Goal: Task Accomplishment & Management: Manage account settings

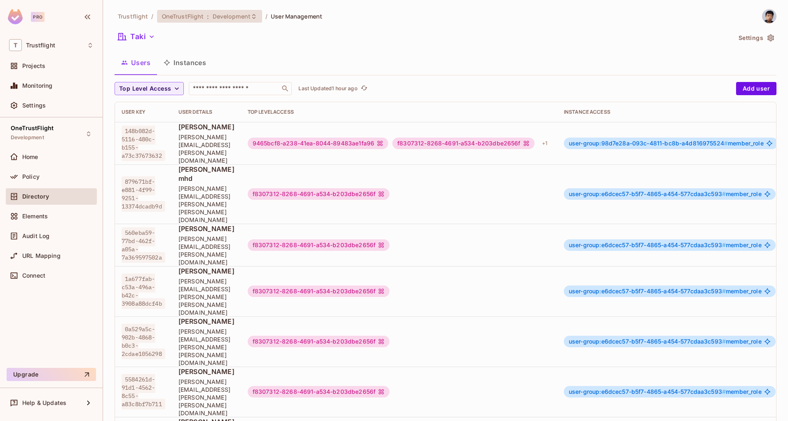
click at [206, 13] on span ":" at bounding box center [207, 16] width 3 height 7
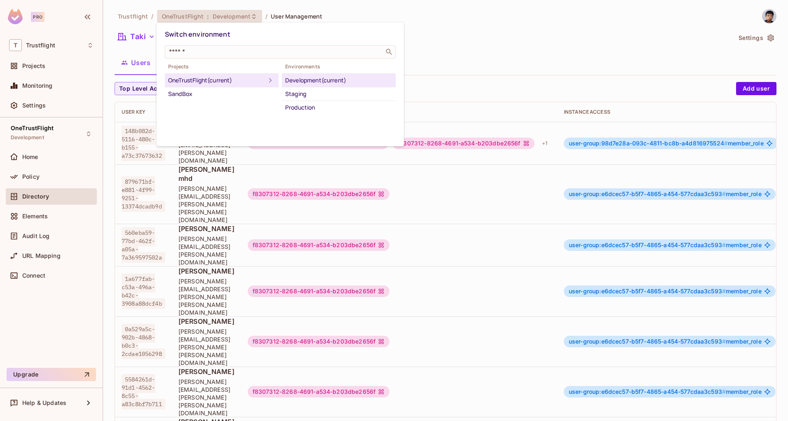
click at [463, 58] on div at bounding box center [394, 210] width 788 height 421
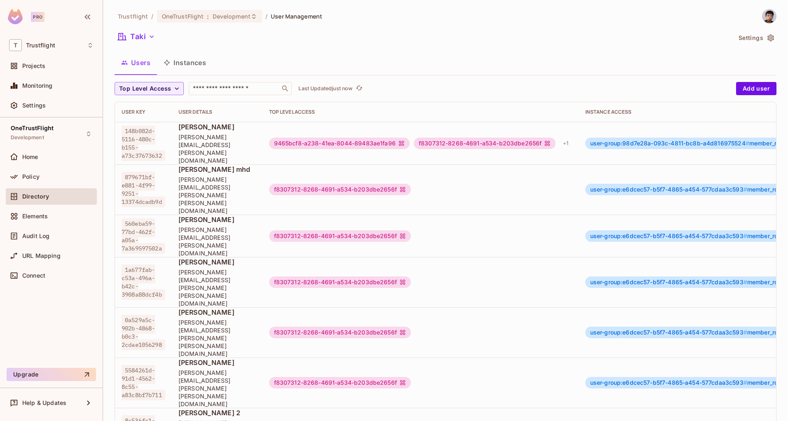
scroll to position [1, 0]
click at [150, 41] on button "Taki" at bounding box center [137, 36] width 44 height 13
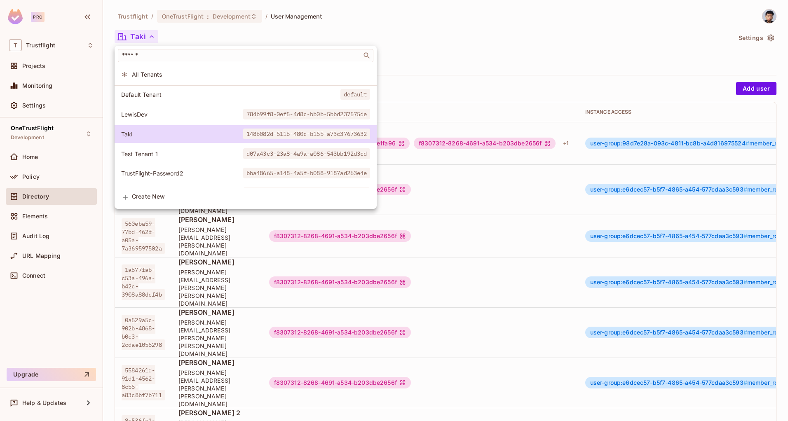
click at [139, 115] on span "LewisDev" at bounding box center [182, 114] width 122 height 8
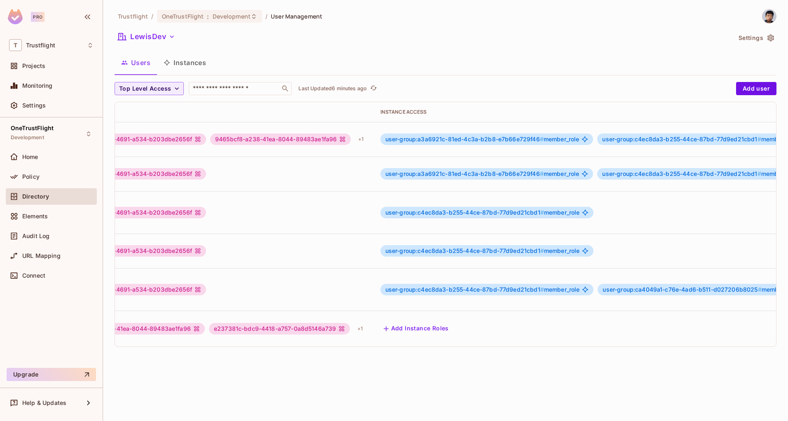
scroll to position [0, 326]
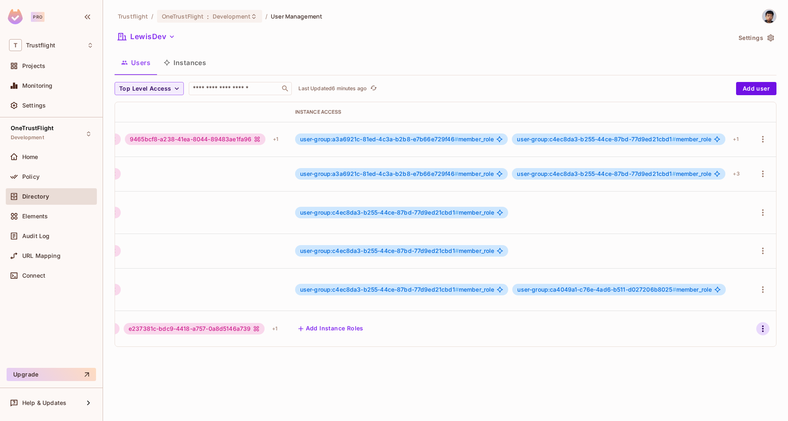
click at [756, 322] on button "button" at bounding box center [762, 328] width 13 height 13
click at [715, 338] on span "Edit Attributes" at bounding box center [728, 342] width 46 height 13
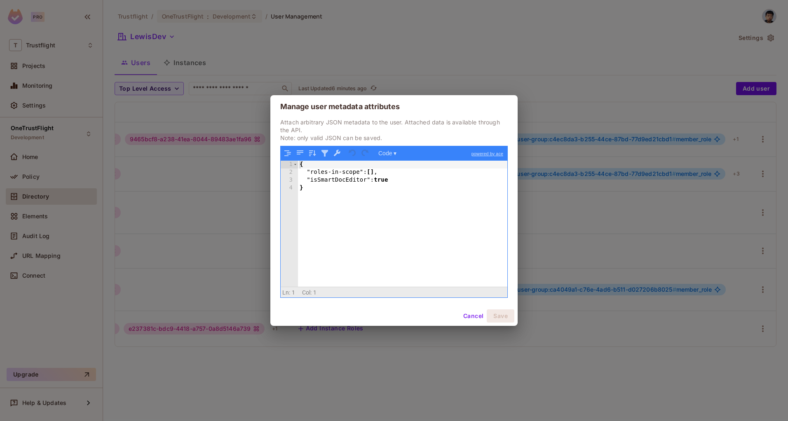
click at [465, 316] on button "Cancel" at bounding box center [473, 315] width 27 height 13
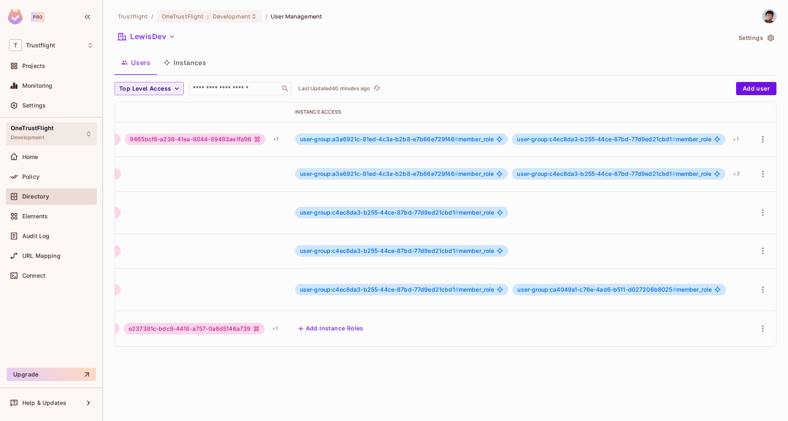
click at [56, 134] on div "OneTrustFlight Development" at bounding box center [51, 133] width 91 height 23
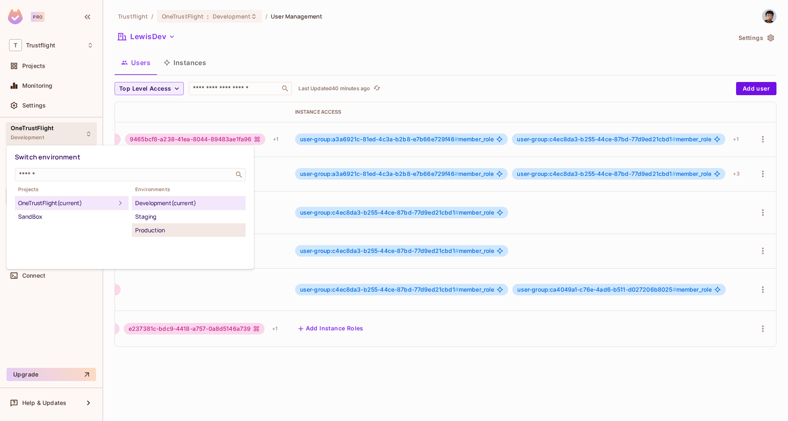
click at [177, 230] on div "Production" at bounding box center [188, 230] width 107 height 10
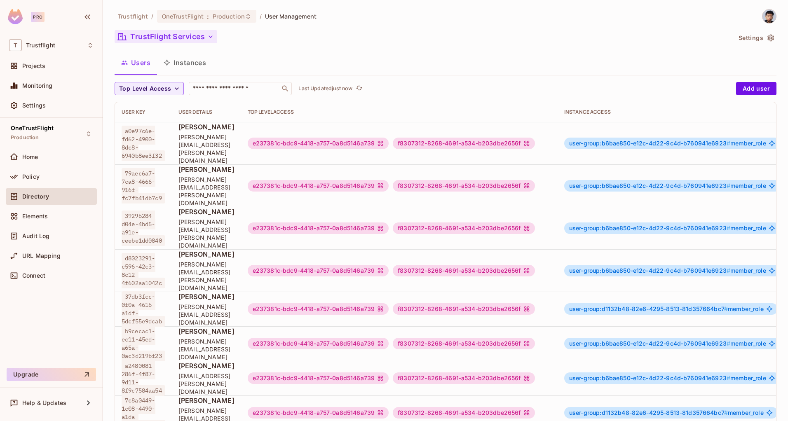
click at [178, 31] on button "TrustFlight Services" at bounding box center [166, 36] width 103 height 13
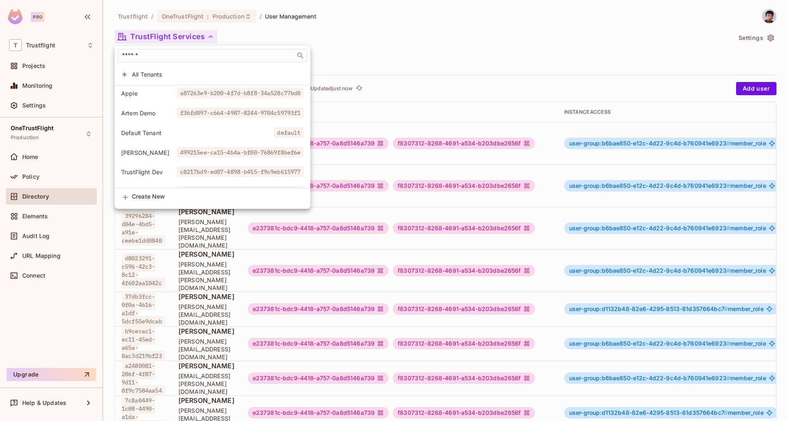
scroll to position [0, 0]
click at [454, 48] on div at bounding box center [394, 210] width 788 height 421
